Goal: Transaction & Acquisition: Download file/media

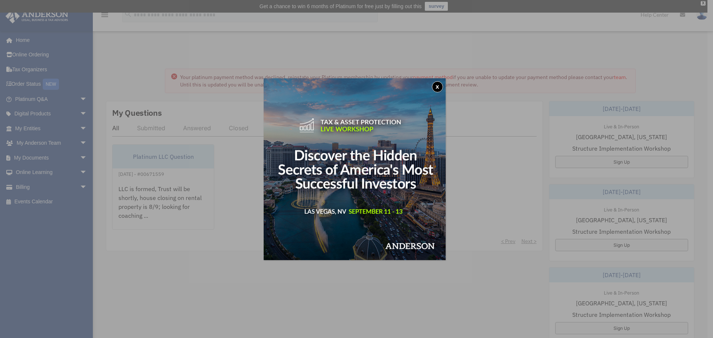
click at [439, 89] on button "x" at bounding box center [437, 86] width 11 height 11
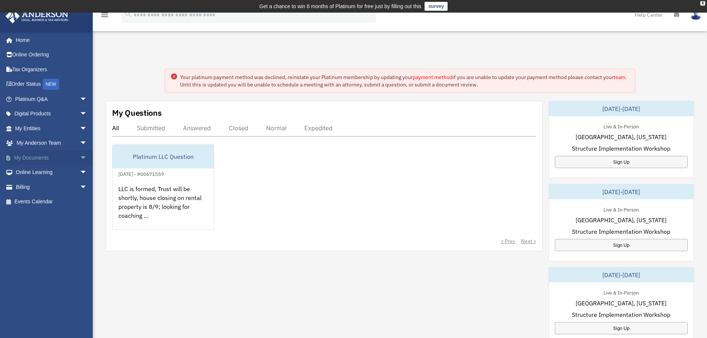
click at [80, 156] on span "arrow_drop_down" at bounding box center [87, 157] width 15 height 15
click at [39, 178] on link "Box" at bounding box center [54, 172] width 88 height 15
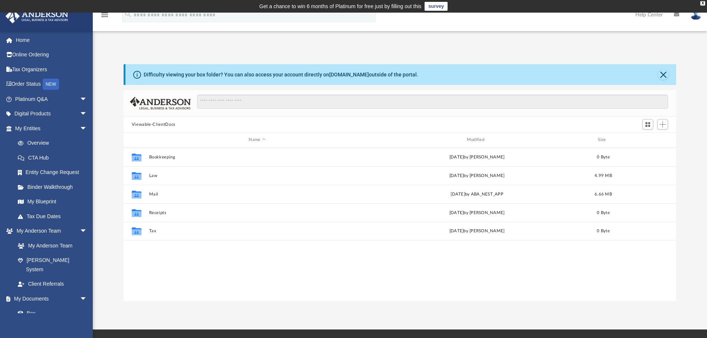
scroll to position [163, 547]
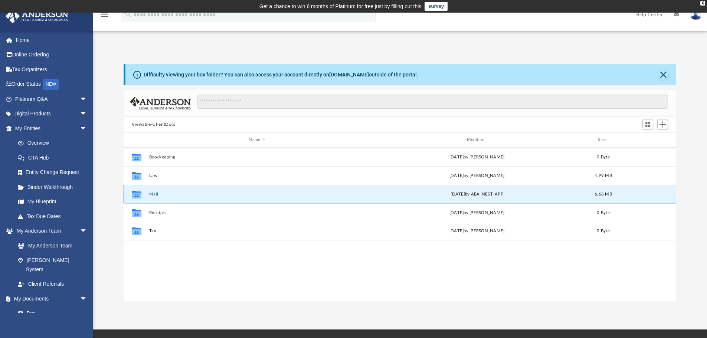
click at [155, 193] on button "Mail" at bounding box center [257, 194] width 217 height 5
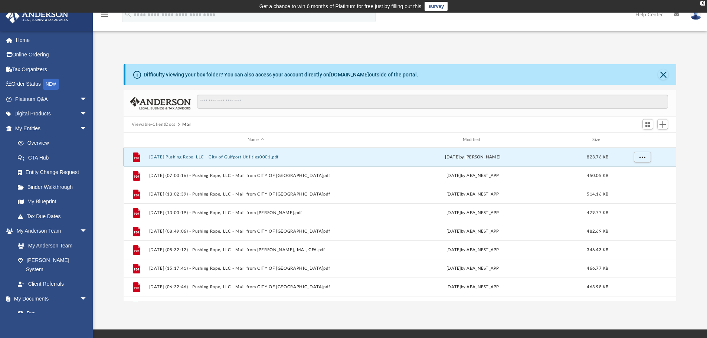
click at [269, 156] on button "[DATE] Pushing Rope, LLC - City of Gulfport Utilities0001.pdf" at bounding box center [256, 157] width 214 height 5
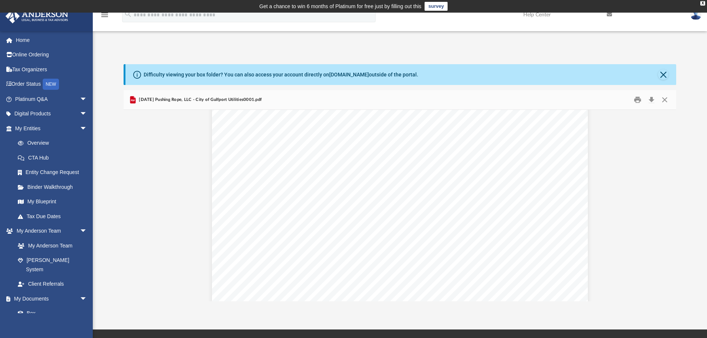
scroll to position [0, 0]
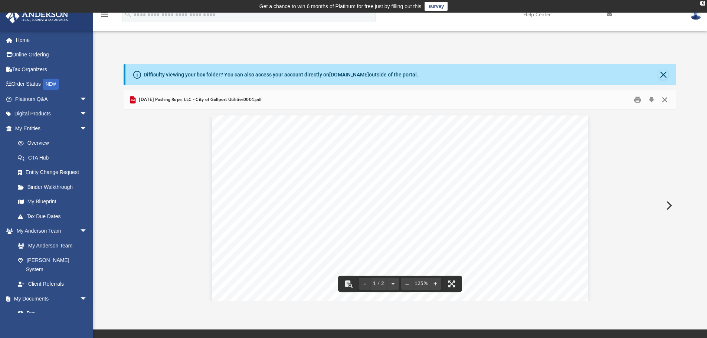
click at [664, 101] on button "Close" at bounding box center [664, 100] width 13 height 12
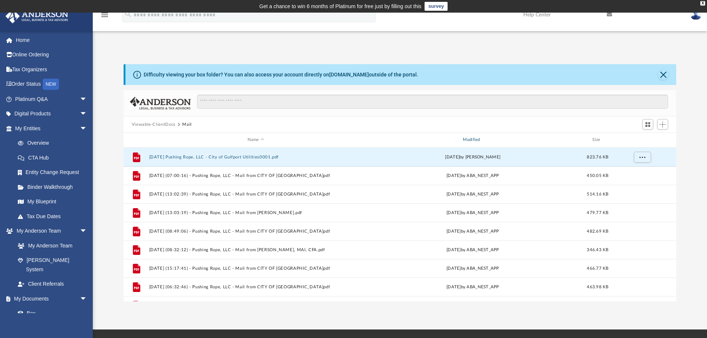
click at [479, 140] on div "Modified" at bounding box center [473, 140] width 214 height 7
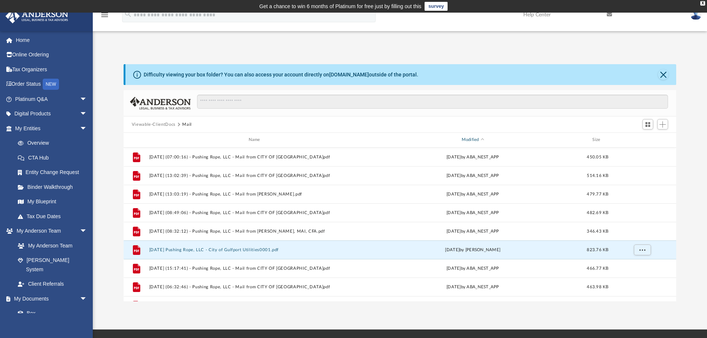
click at [476, 139] on div "Modified" at bounding box center [473, 140] width 214 height 7
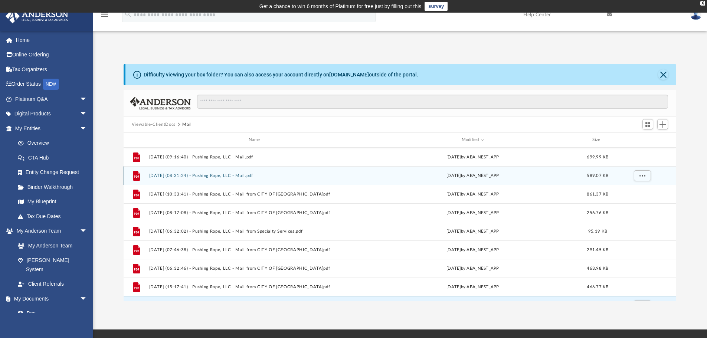
click at [255, 172] on div "File [DATE] (08:31:24) - Pushing Rope, LLC - Mail.pdf [DATE] by ABA_NEST_APP 58…" at bounding box center [400, 175] width 553 height 19
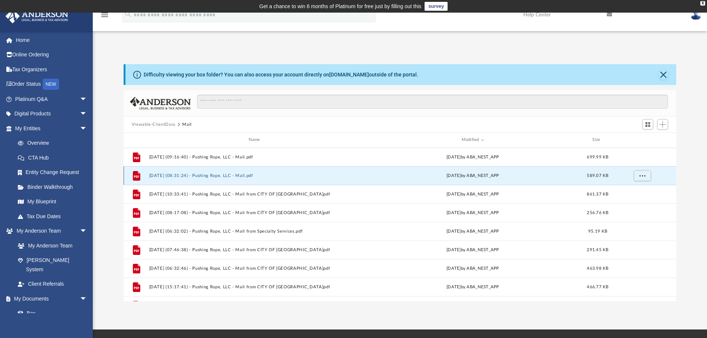
click at [239, 175] on button "[DATE] (08:31:24) - Pushing Rope, LLC - Mail.pdf" at bounding box center [256, 175] width 214 height 5
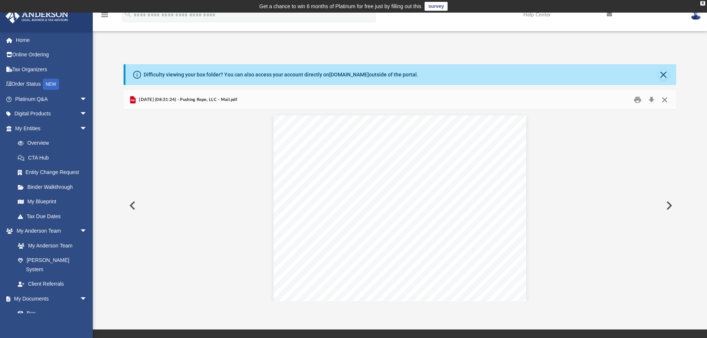
click at [667, 100] on button "Close" at bounding box center [664, 100] width 13 height 12
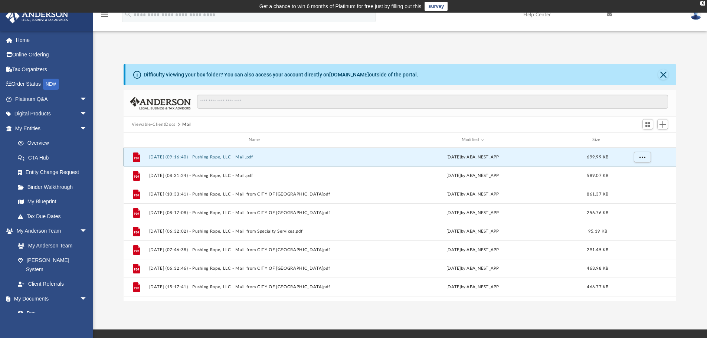
click at [250, 155] on button "[DATE] (09:16:40) - Pushing Rope, LLC - Mail.pdf" at bounding box center [256, 157] width 214 height 5
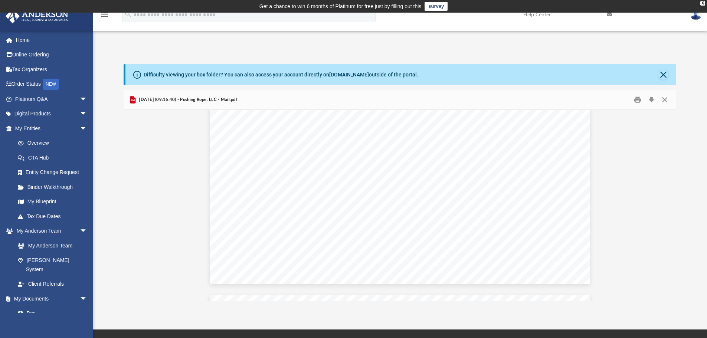
scroll to position [1337, 0]
drag, startPoint x: 491, startPoint y: 156, endPoint x: 606, endPoint y: 231, distance: 137.2
click at [606, 231] on div "Document Viewer" at bounding box center [400, 279] width 553 height 3012
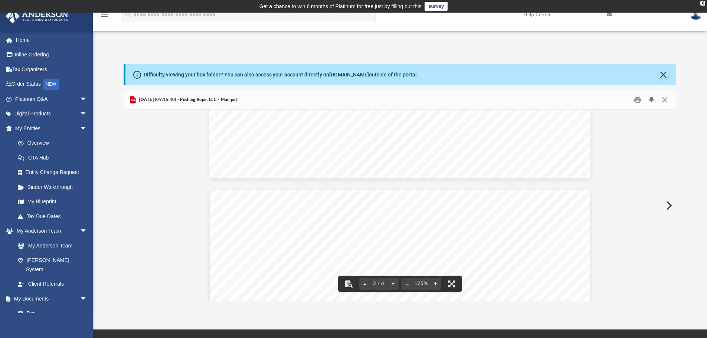
scroll to position [928, 0]
click at [651, 99] on button "Download" at bounding box center [651, 100] width 13 height 12
click at [667, 102] on button "Close" at bounding box center [664, 100] width 13 height 12
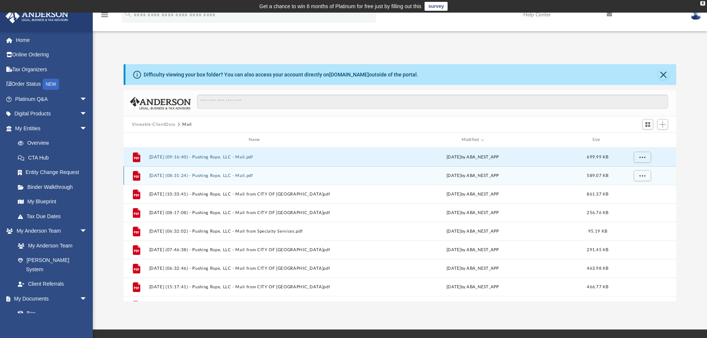
click at [231, 176] on button "[DATE] (08:31:24) - Pushing Rope, LLC - Mail.pdf" at bounding box center [256, 175] width 214 height 5
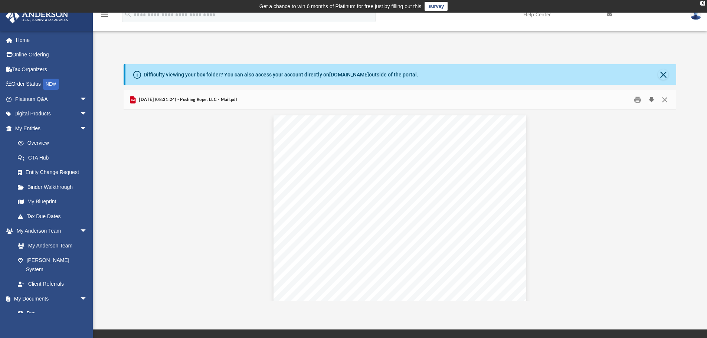
click at [651, 101] on button "Download" at bounding box center [651, 100] width 13 height 12
